Goal: Information Seeking & Learning: Learn about a topic

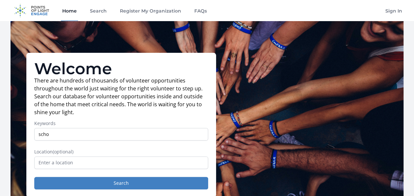
type input "school supplies"
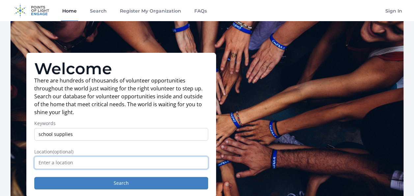
click at [68, 163] on input "text" at bounding box center [121, 162] width 174 height 13
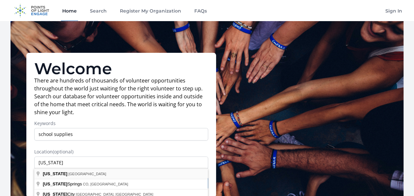
type input "[US_STATE], [GEOGRAPHIC_DATA]"
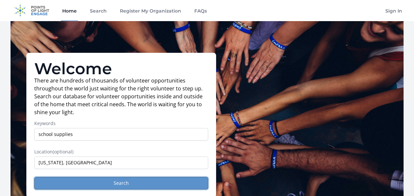
click at [116, 181] on button "Search" at bounding box center [121, 183] width 174 height 13
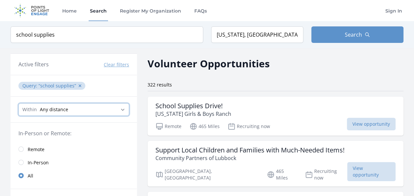
click at [125, 109] on select "Any distance , 5 Miles , 20 Miles , 50 Miles , 100 Miles" at bounding box center [73, 109] width 111 height 13
click at [109, 82] on ul "Query : school supplies ✕" at bounding box center [73, 85] width 113 height 11
click at [113, 65] on button "Clear filters" at bounding box center [116, 64] width 25 height 7
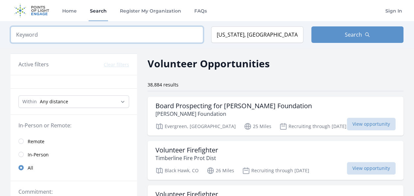
click at [49, 34] on input "search" at bounding box center [107, 34] width 193 height 16
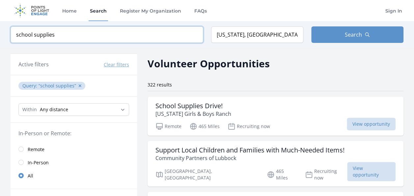
type input "school supplies"
click at [266, 36] on input "[US_STATE], [GEOGRAPHIC_DATA]" at bounding box center [257, 34] width 92 height 16
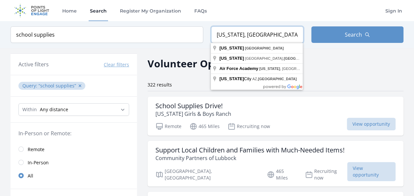
drag, startPoint x: 266, startPoint y: 36, endPoint x: 205, endPoint y: 33, distance: 60.7
click at [205, 33] on form "Keyword school supplies Location Colorado, USA Search" at bounding box center [207, 34] width 393 height 16
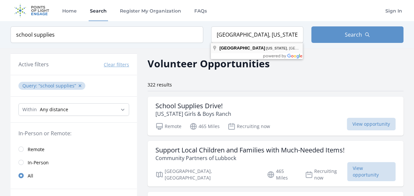
type input "Denver, Colorado, USA"
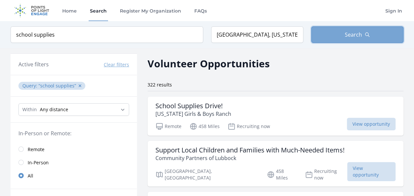
click at [351, 35] on span "Search" at bounding box center [353, 35] width 17 height 8
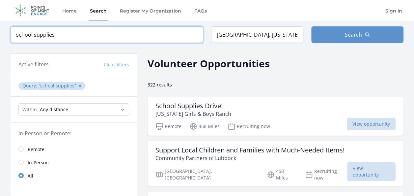
click at [60, 36] on input "school supplies" at bounding box center [107, 34] width 193 height 16
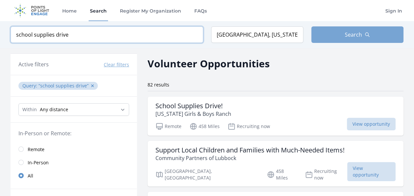
type input "school supplies drive"
click at [355, 33] on span "Search" at bounding box center [353, 35] width 17 height 8
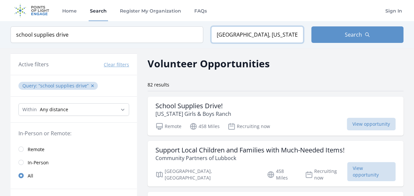
drag, startPoint x: 277, startPoint y: 36, endPoint x: 160, endPoint y: 42, distance: 116.9
click at [160, 42] on form "Keyword school supplies drive Location Denver, Colorado, USA Search" at bounding box center [207, 34] width 393 height 16
type input "Westminster, CO 80020, USA"
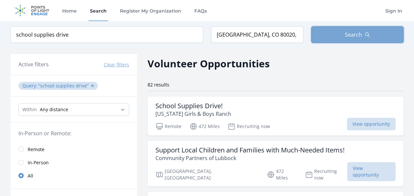
click at [353, 36] on span "Search" at bounding box center [353, 35] width 17 height 8
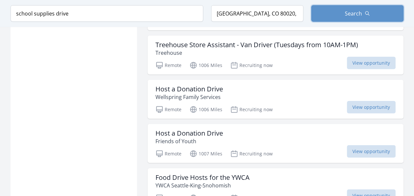
scroll to position [791, 0]
